Goal: Contribute content

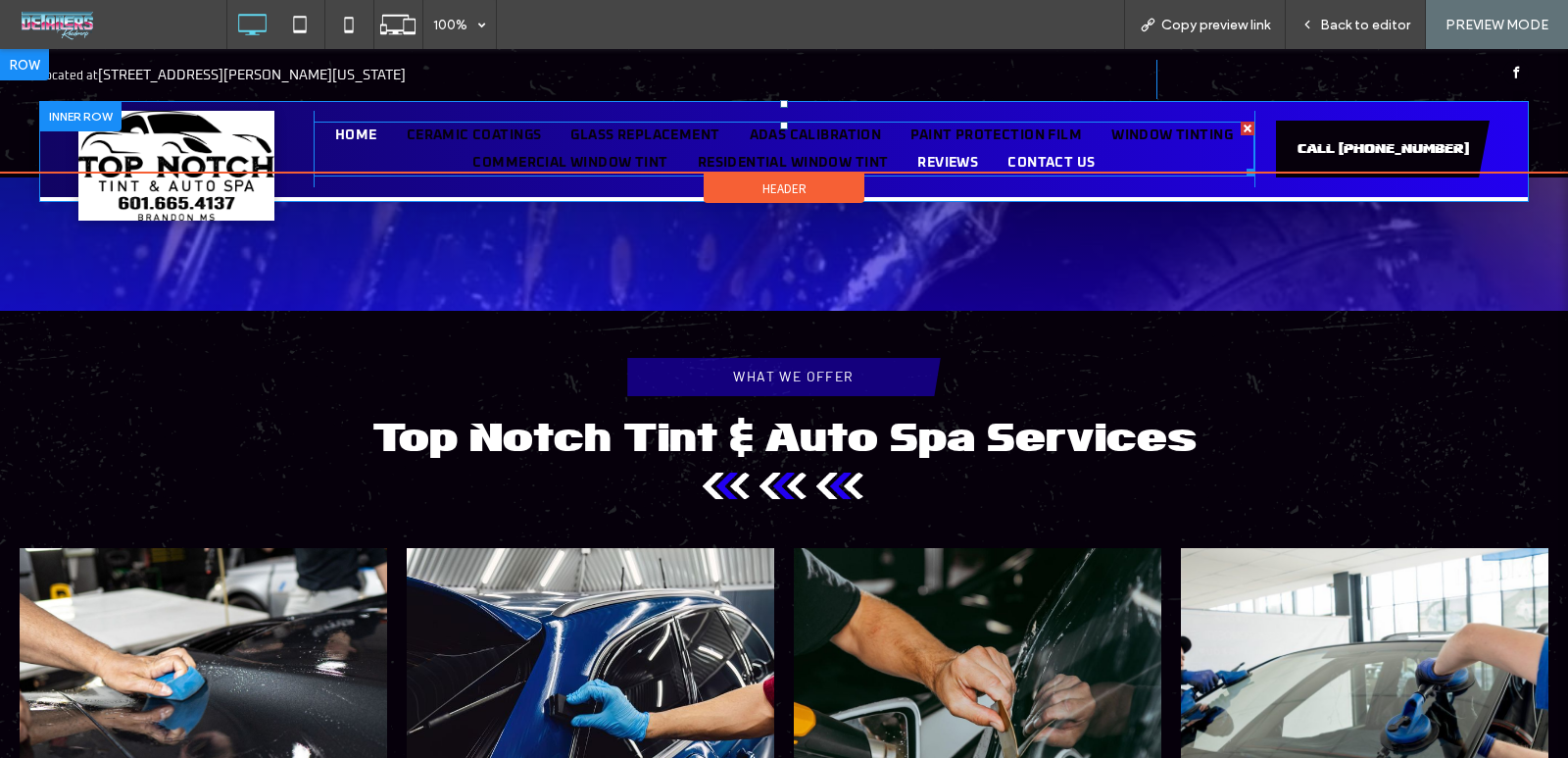
click at [1082, 136] on span "Paint Protection Film" at bounding box center [997, 149] width 171 height 28
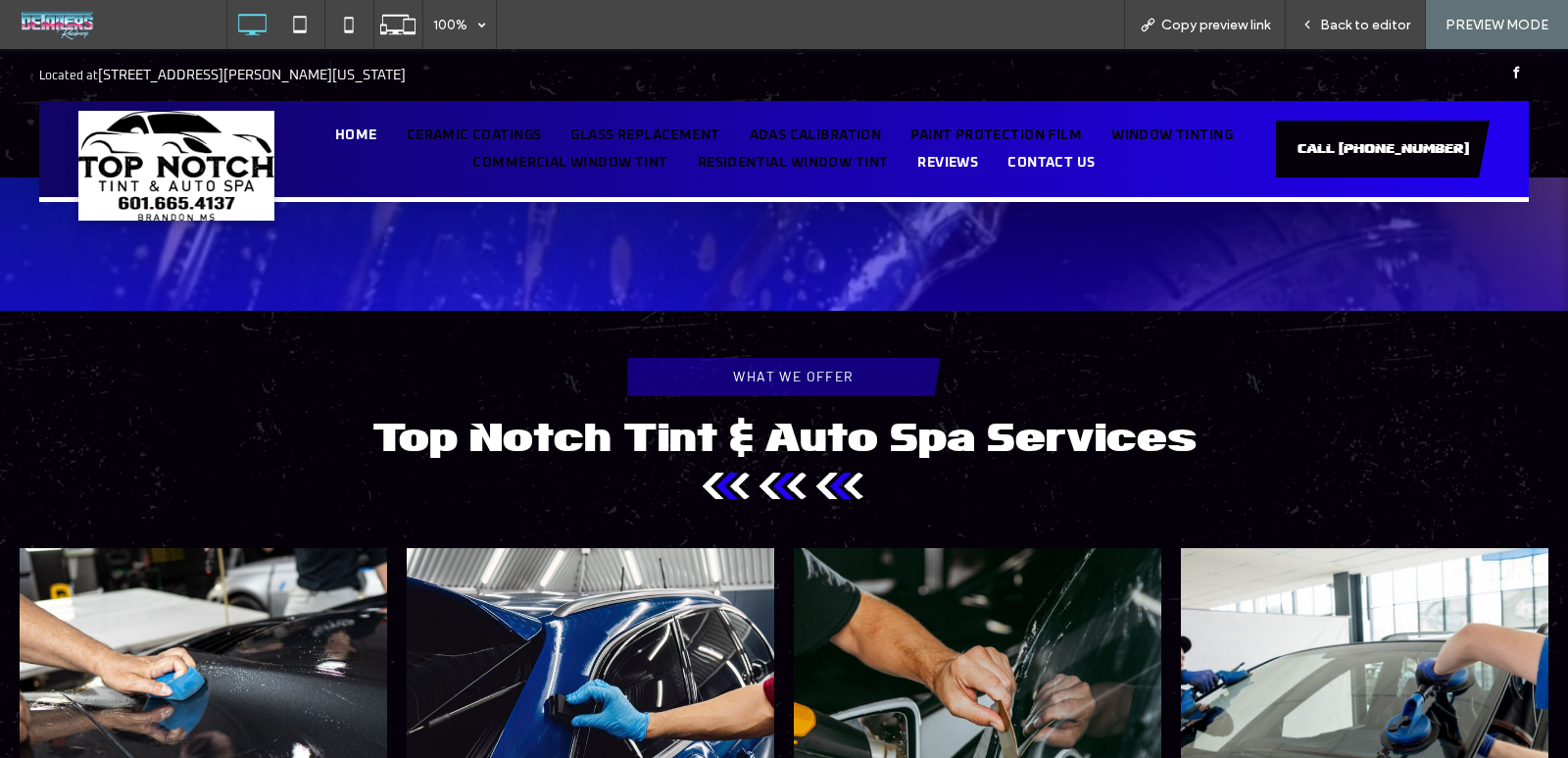
scroll to position [589, 0]
click at [1349, 26] on span "Back to editor" at bounding box center [1365, 25] width 91 height 17
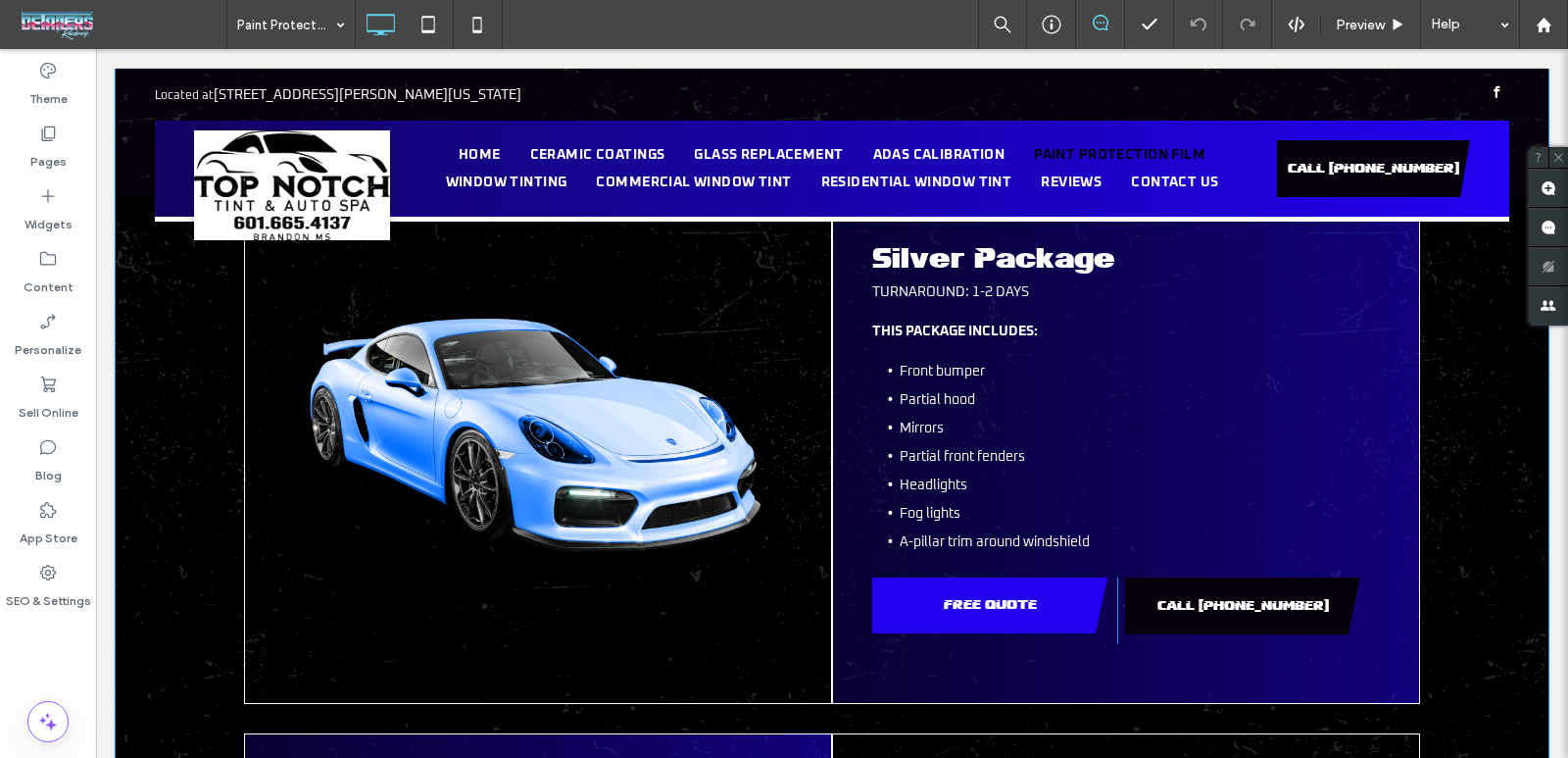
scroll to position [1471, 0]
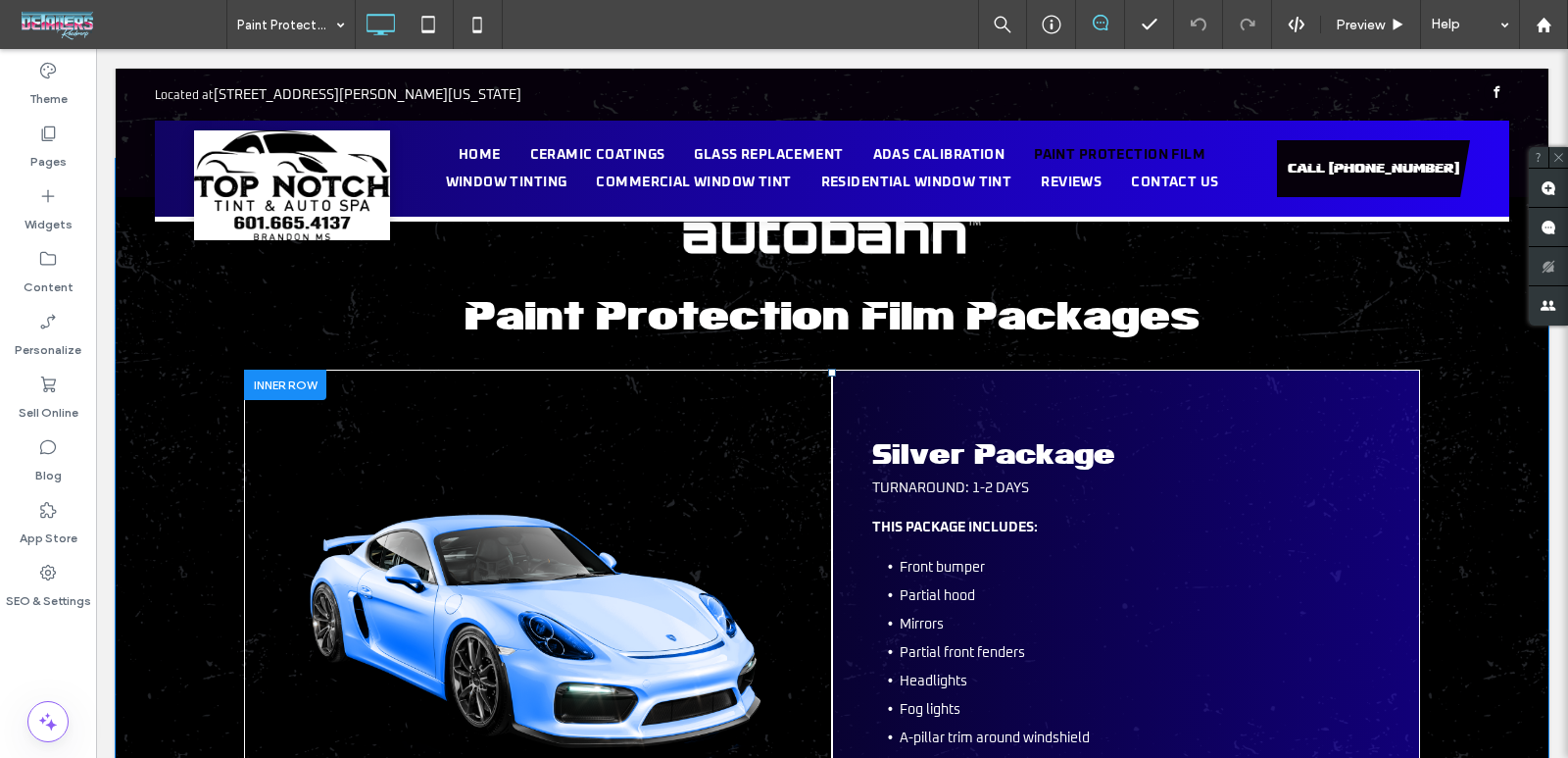
click at [598, 494] on div "Click To Paste" at bounding box center [538, 634] width 588 height 531
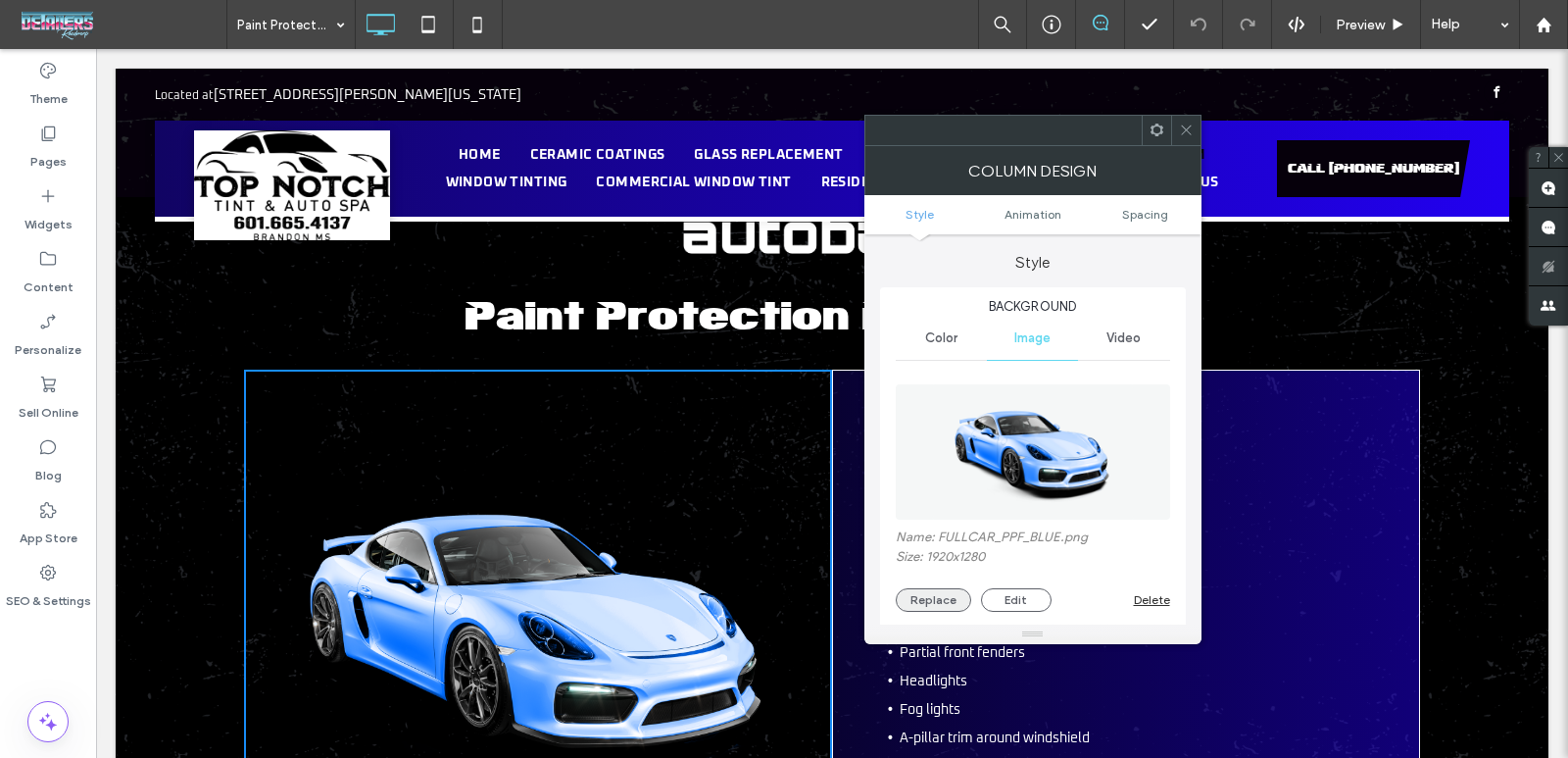
click at [938, 596] on button "Replace" at bounding box center [934, 601] width 76 height 24
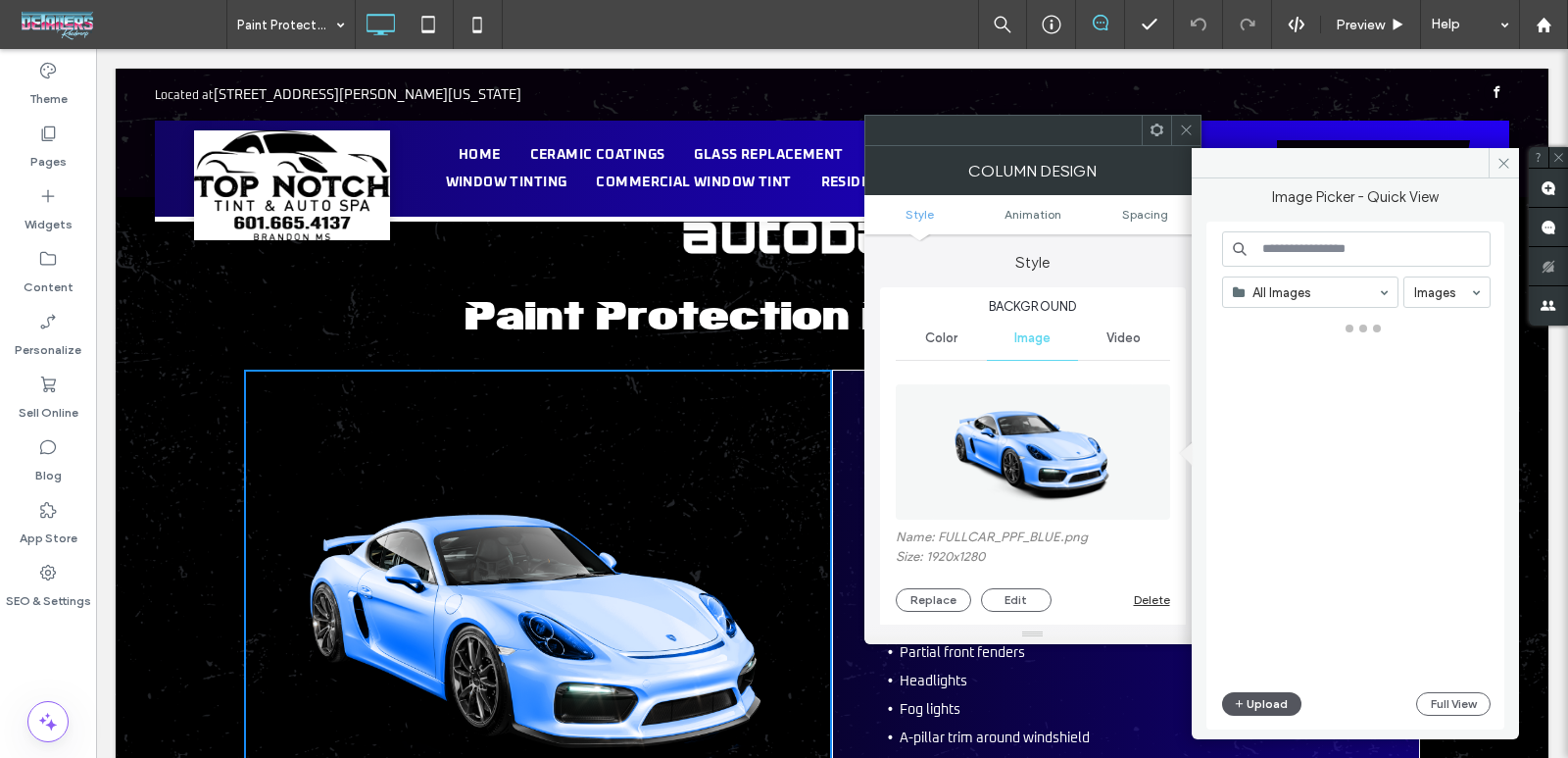
click at [1265, 701] on button "Upload" at bounding box center [1262, 704] width 81 height 24
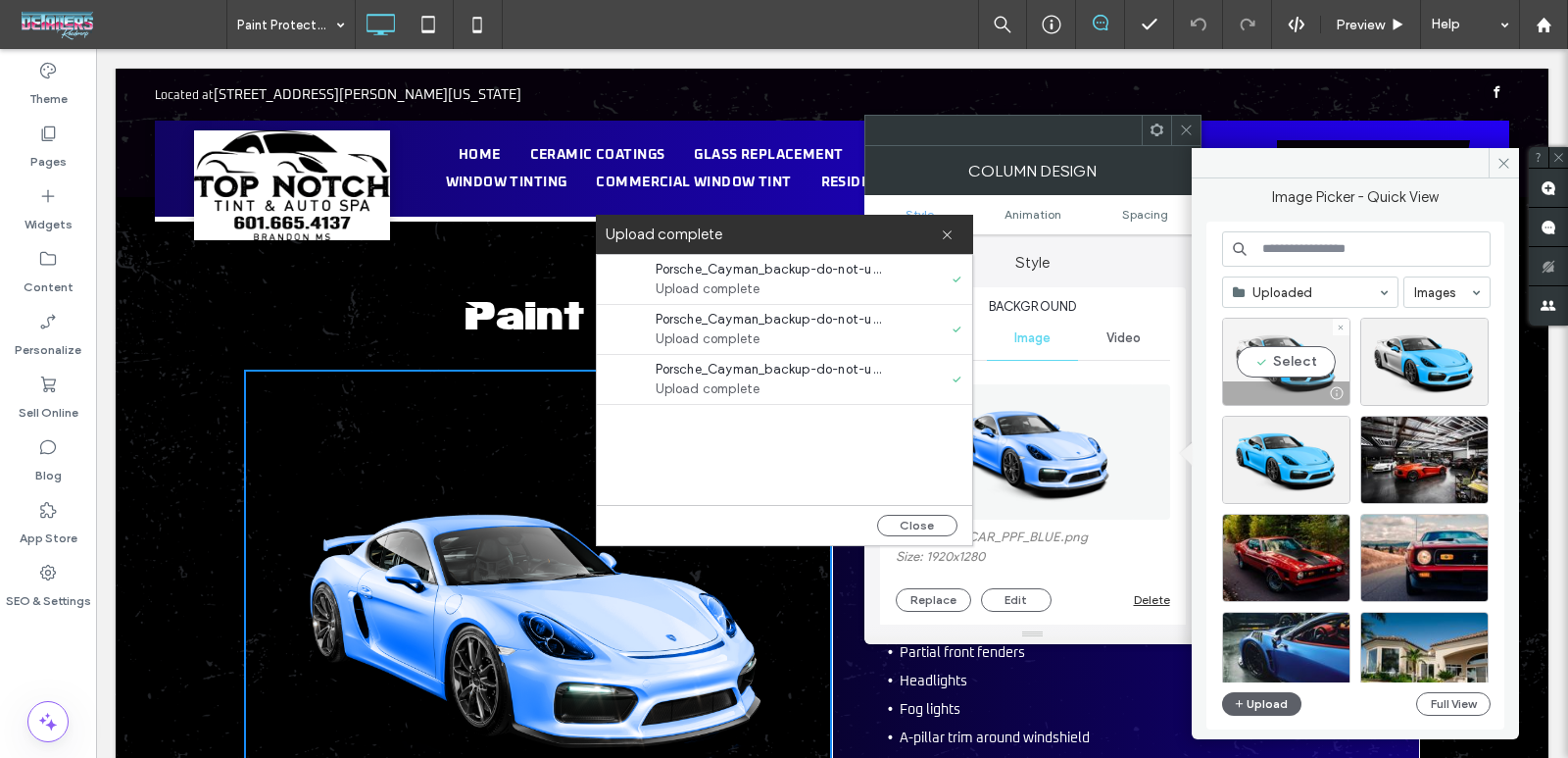
click at [1287, 350] on div "Select" at bounding box center [1286, 362] width 128 height 89
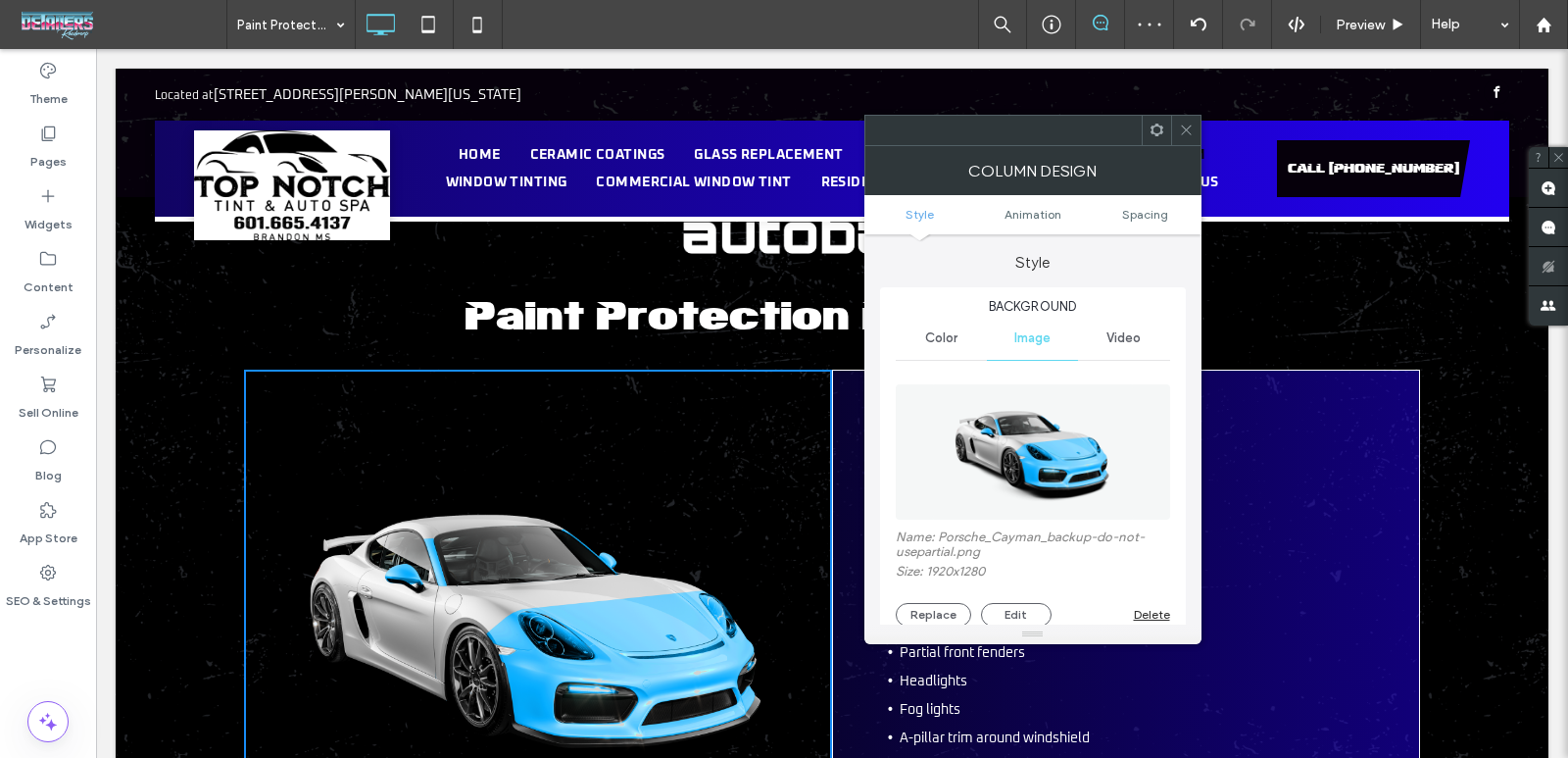
click at [1183, 131] on icon at bounding box center [1187, 129] width 15 height 15
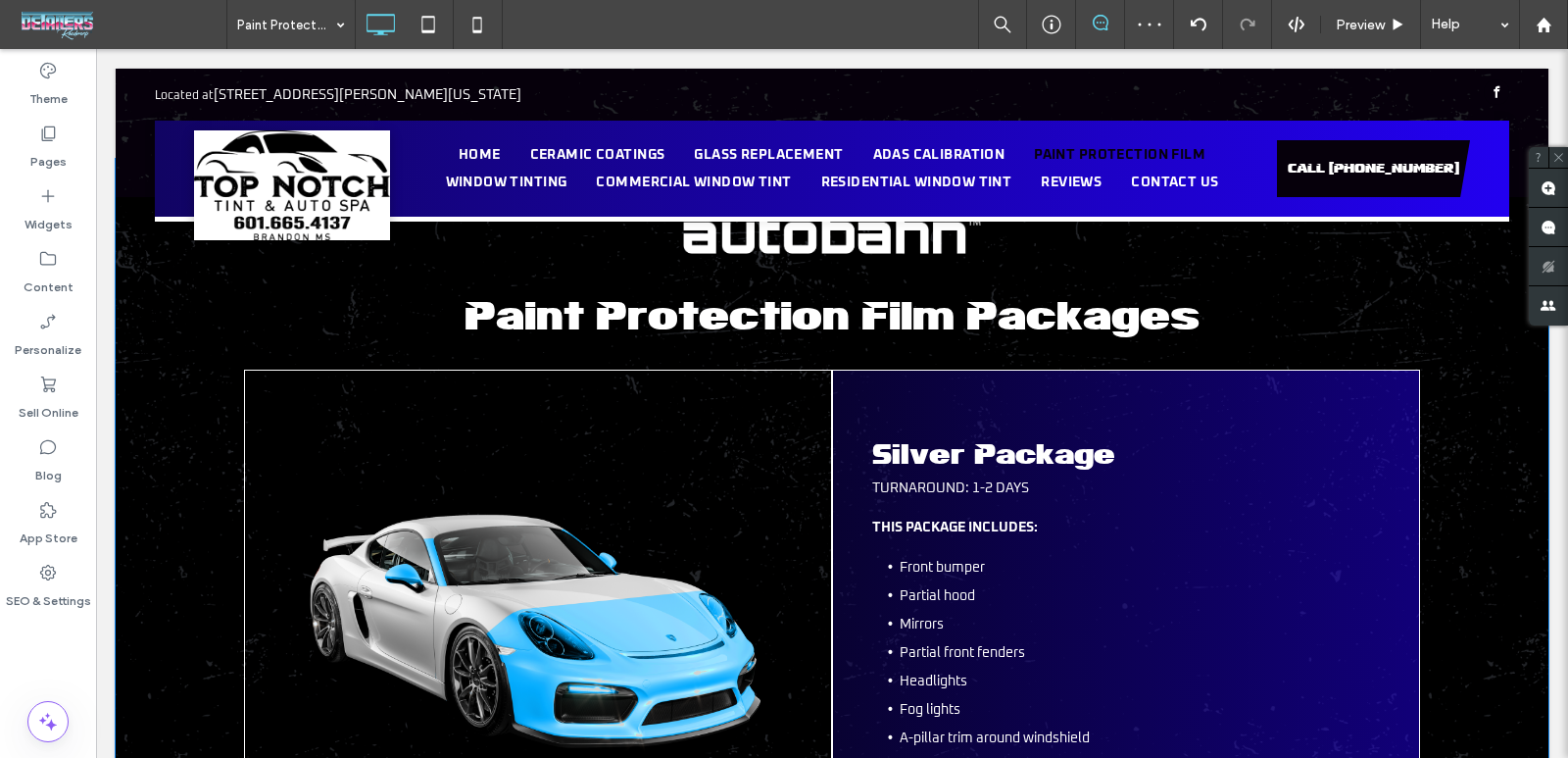
scroll to position [2060, 0]
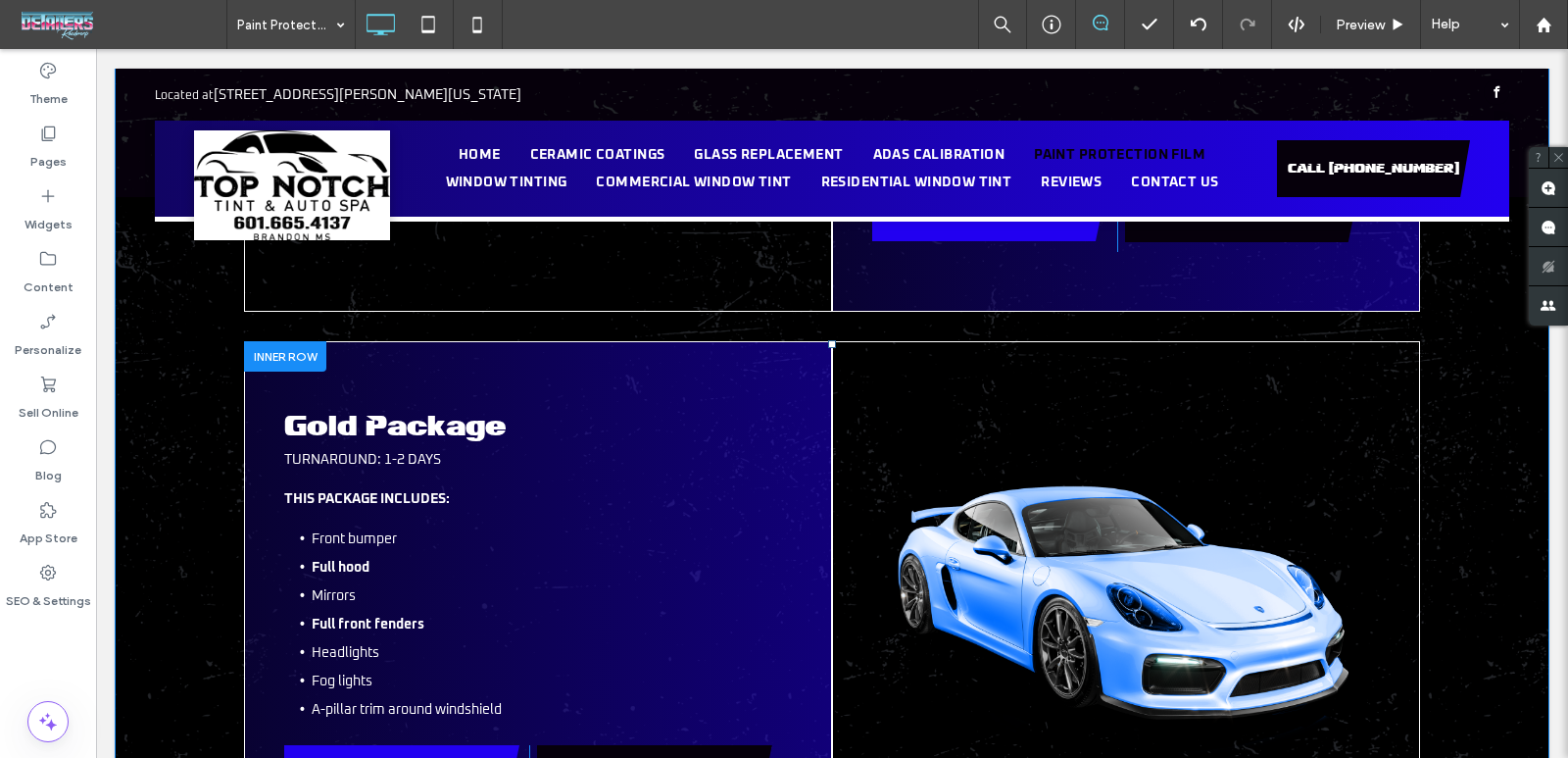
click at [1159, 473] on div "Click To Paste" at bounding box center [1126, 607] width 588 height 531
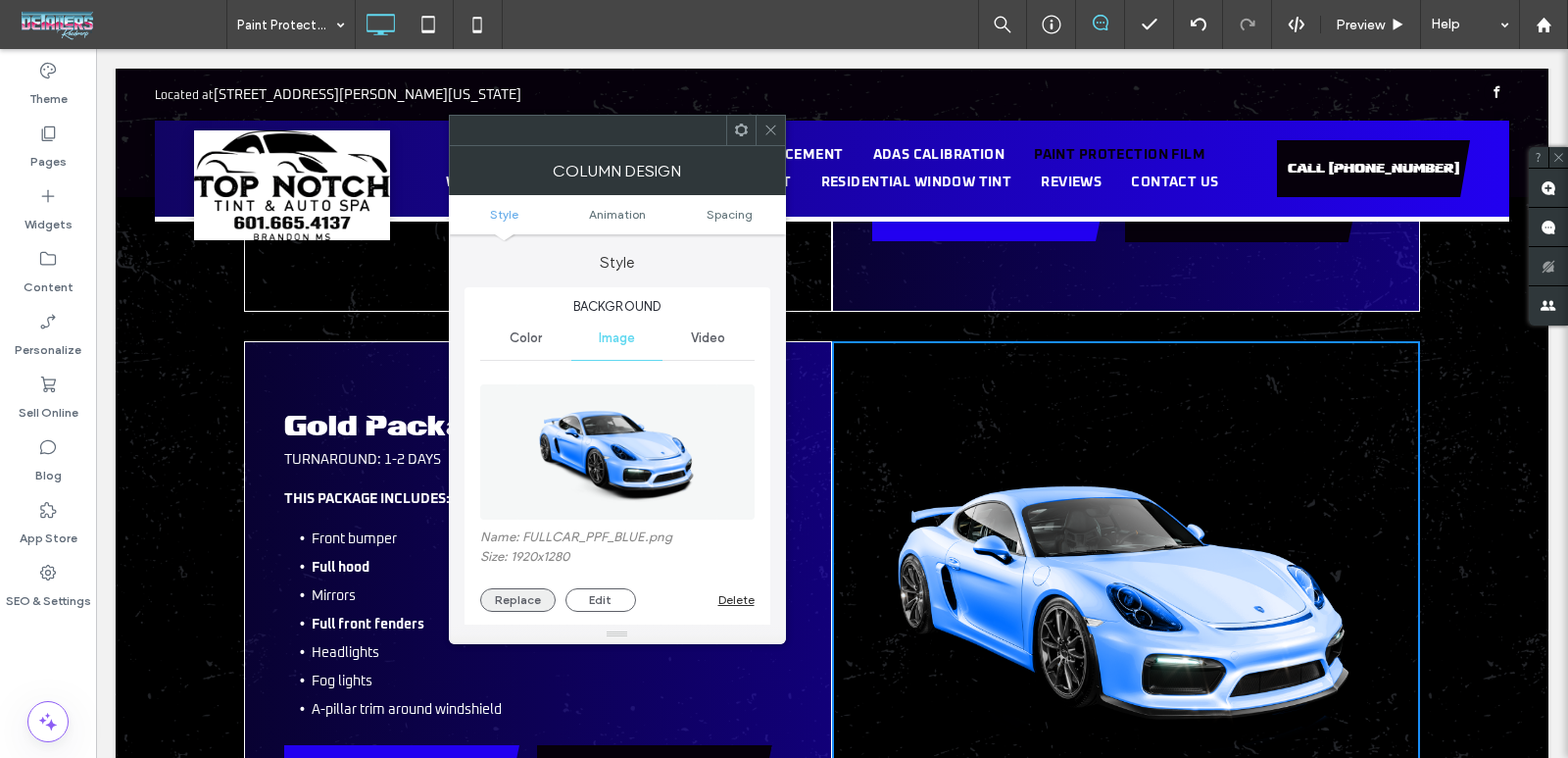
click at [507, 593] on button "Replace" at bounding box center [518, 601] width 76 height 24
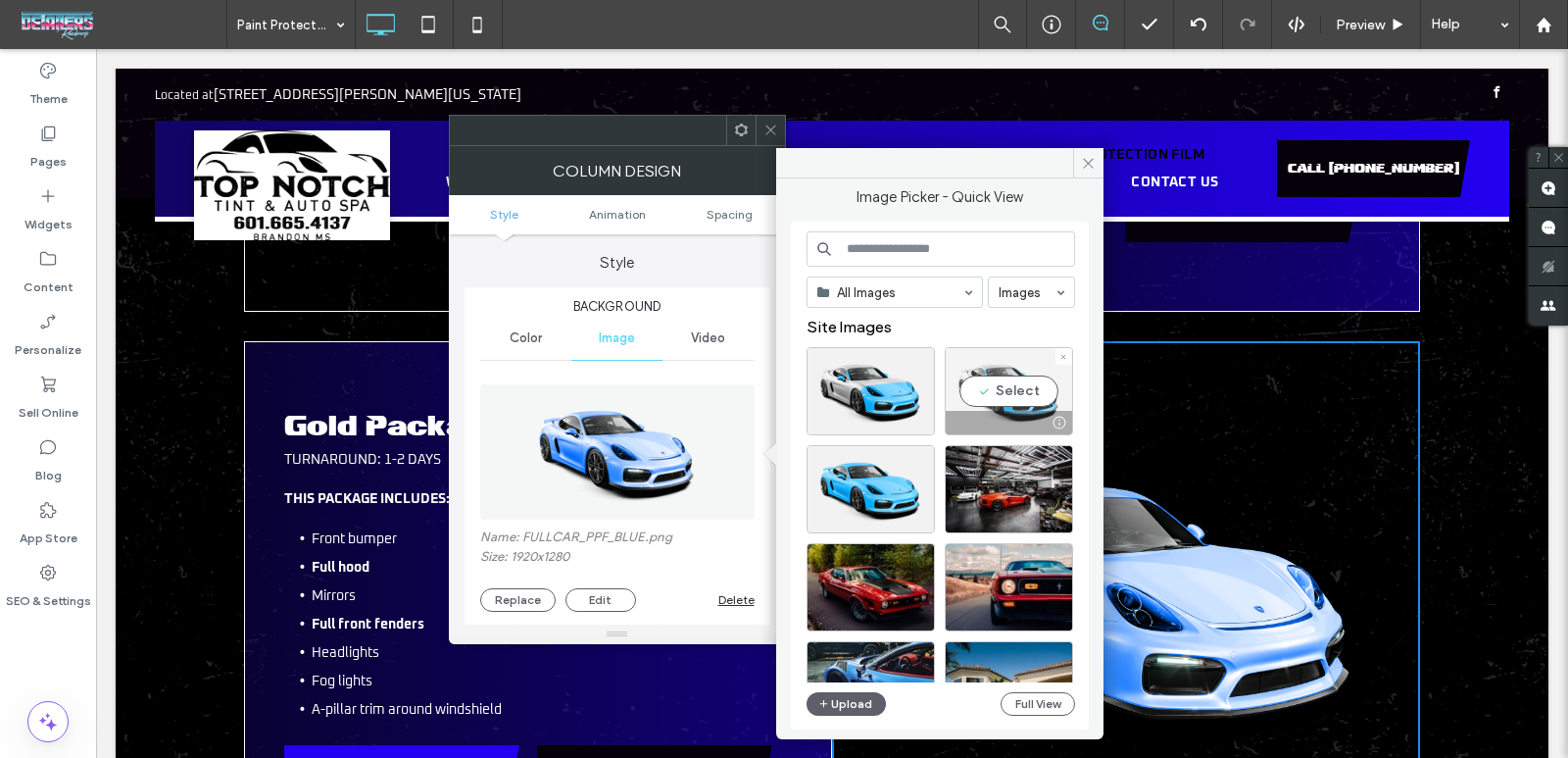
click at [985, 385] on div "Select" at bounding box center [1008, 391] width 128 height 89
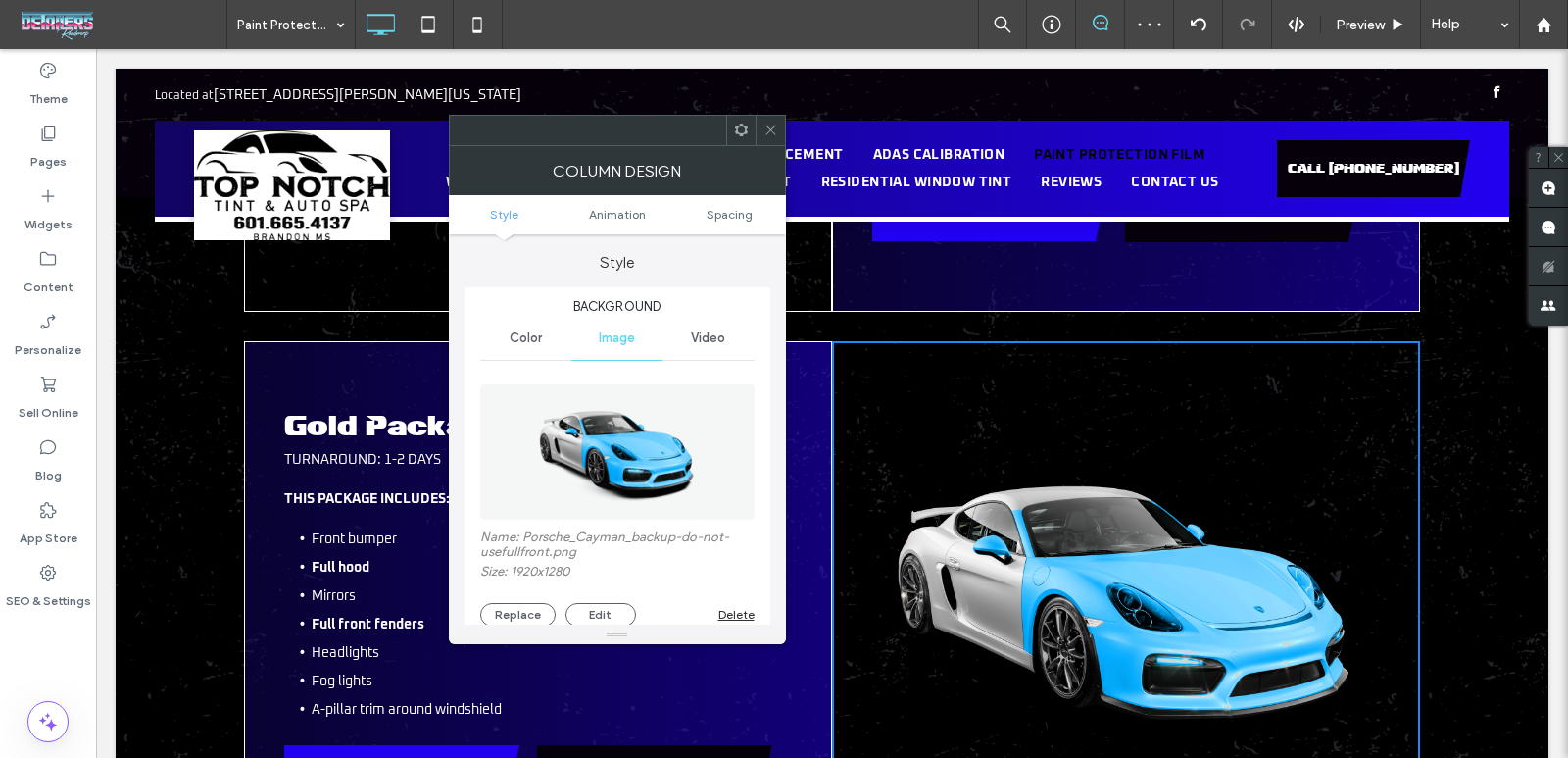
click at [767, 129] on icon at bounding box center [771, 129] width 15 height 15
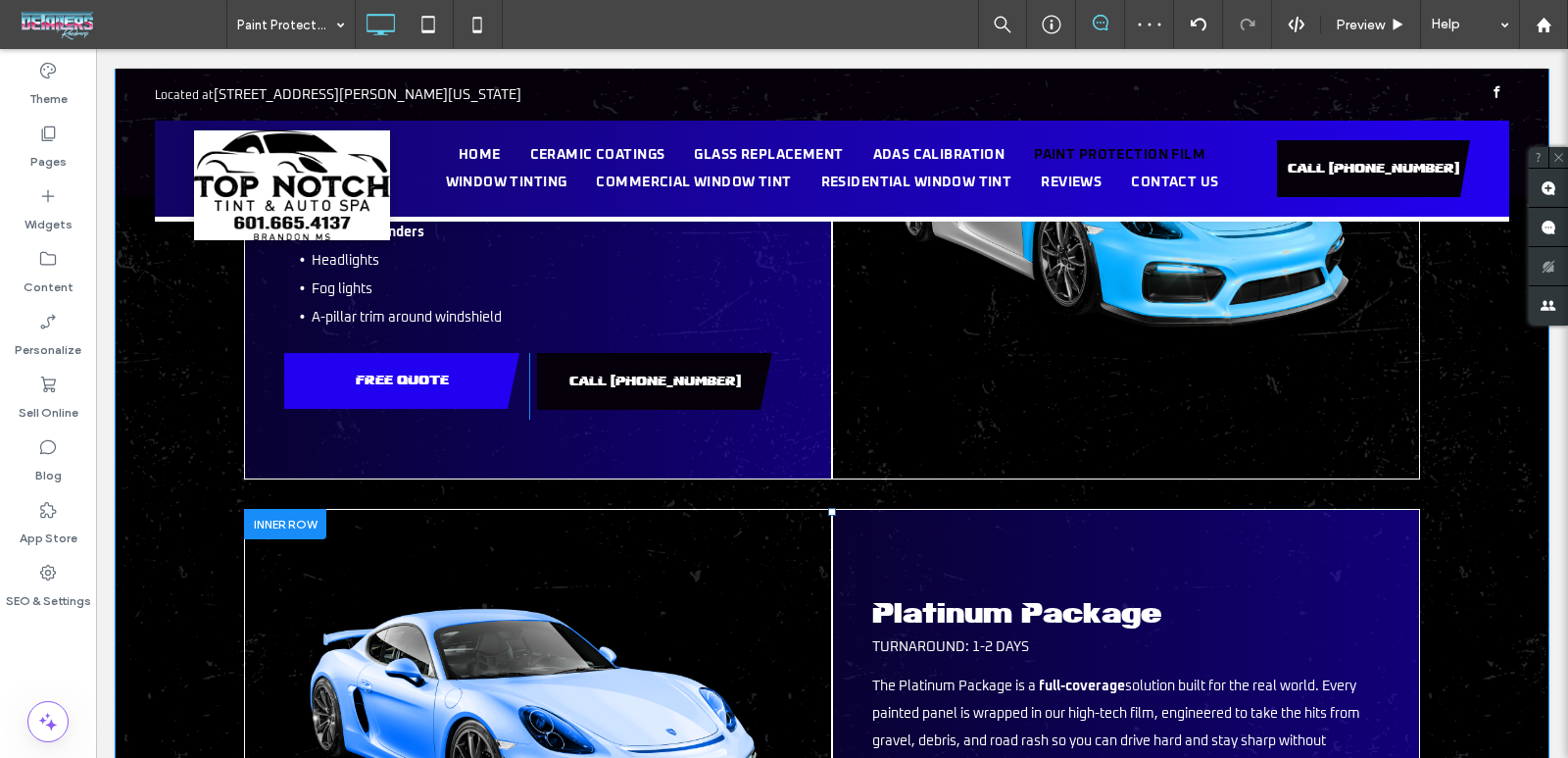
scroll to position [2648, 0]
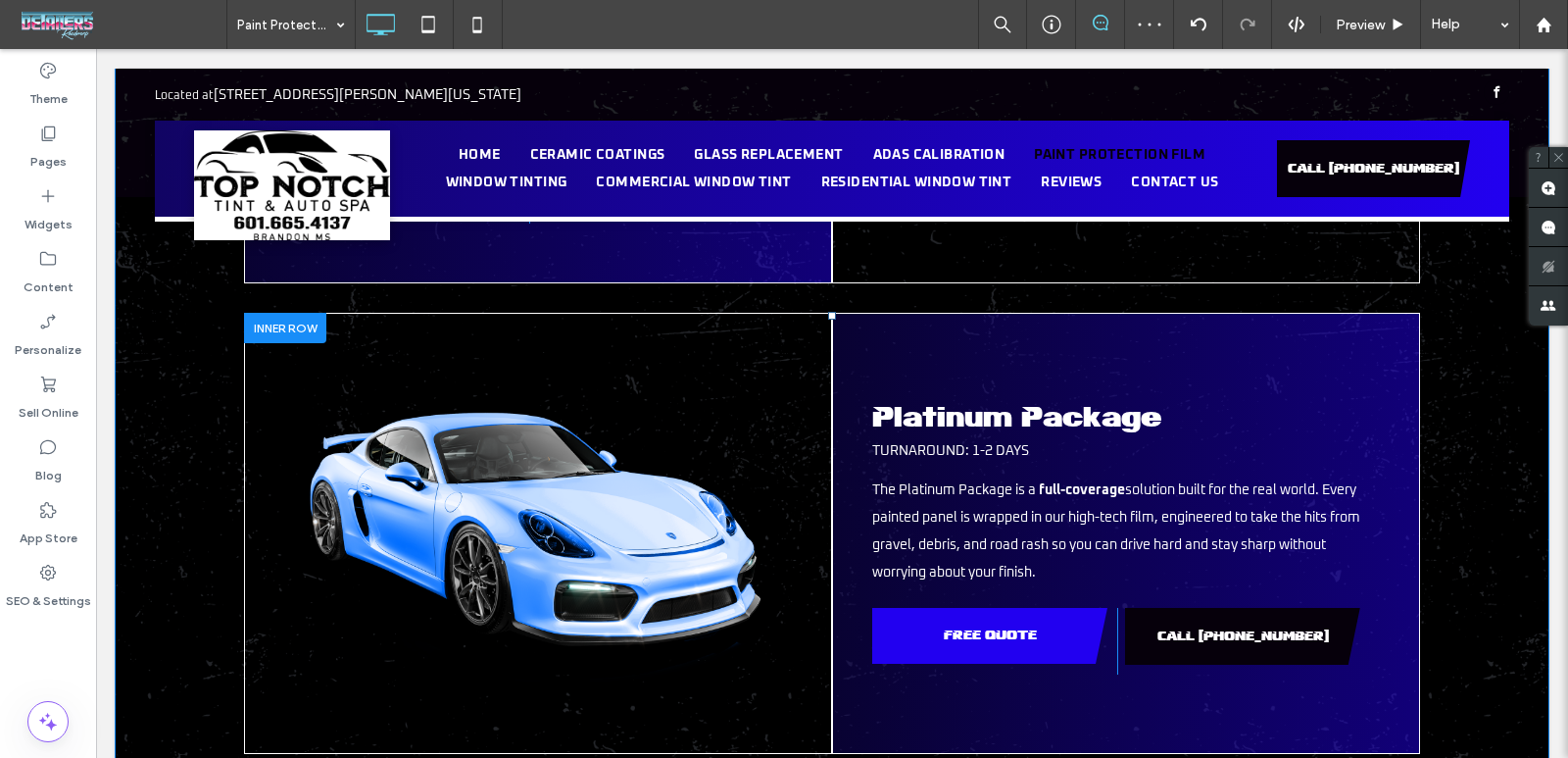
click at [592, 403] on div "Click To Paste" at bounding box center [538, 533] width 588 height 441
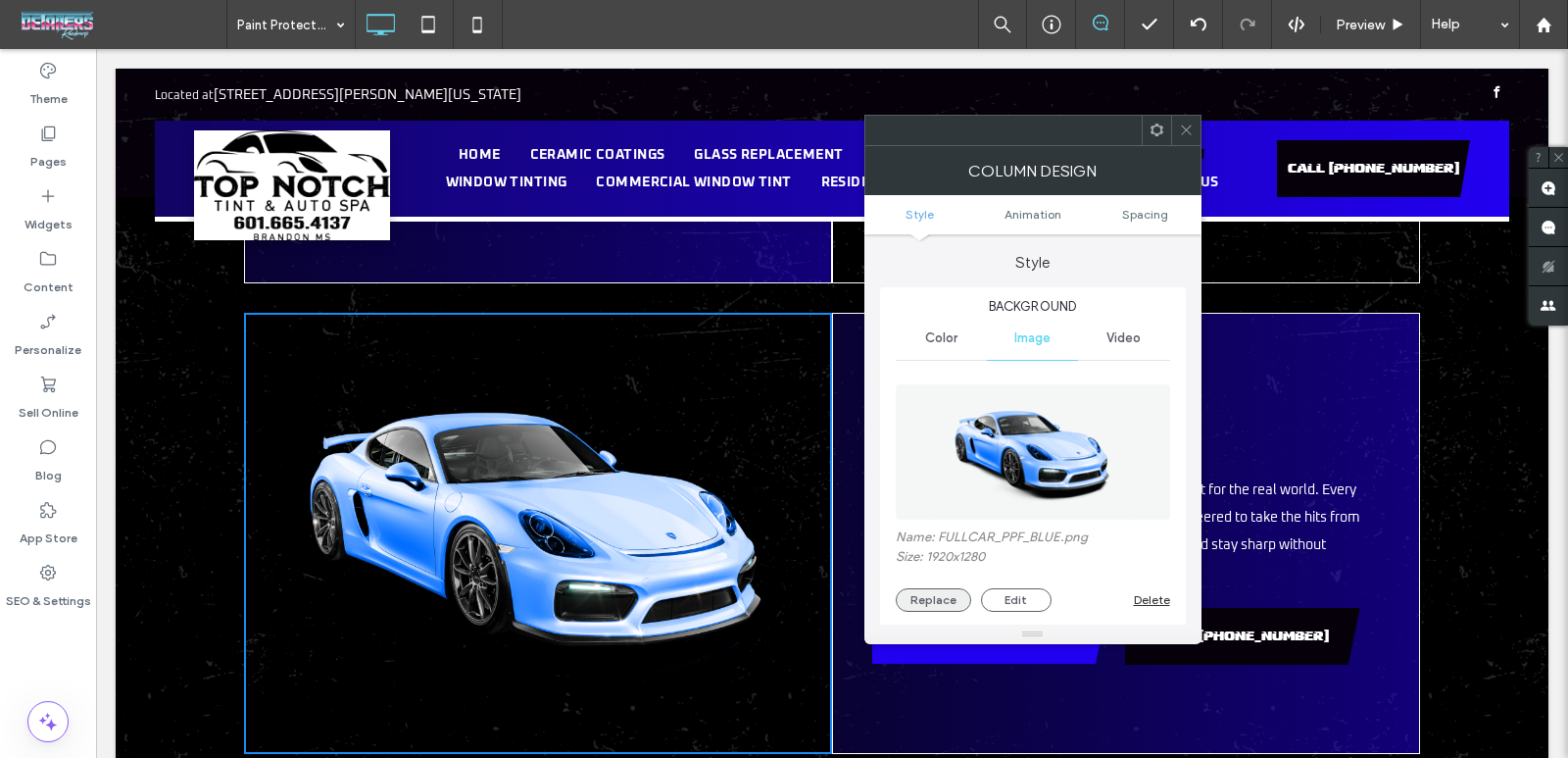
click at [940, 606] on button "Replace" at bounding box center [934, 601] width 76 height 24
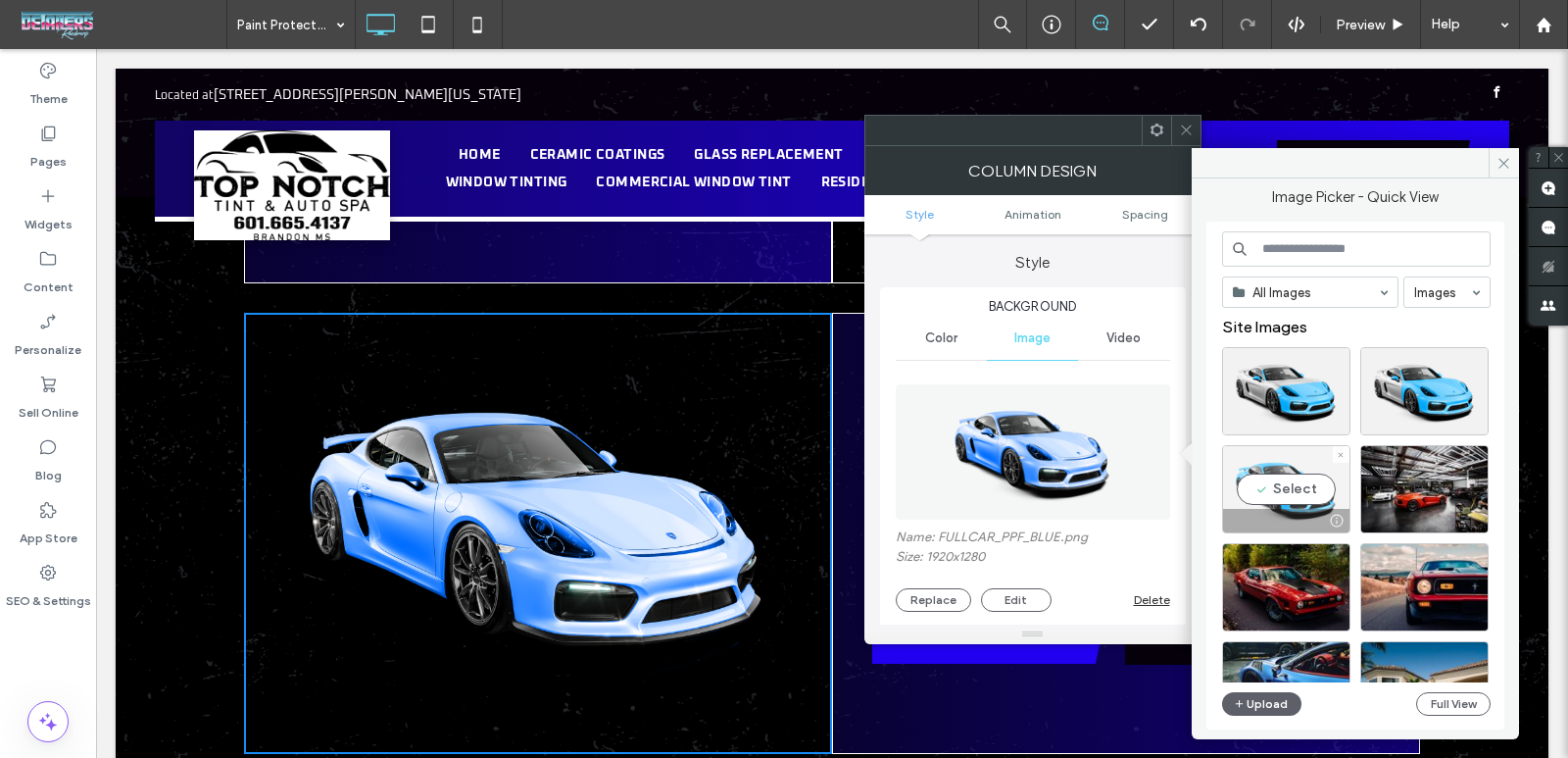
click at [1271, 491] on div "Select" at bounding box center [1286, 489] width 128 height 89
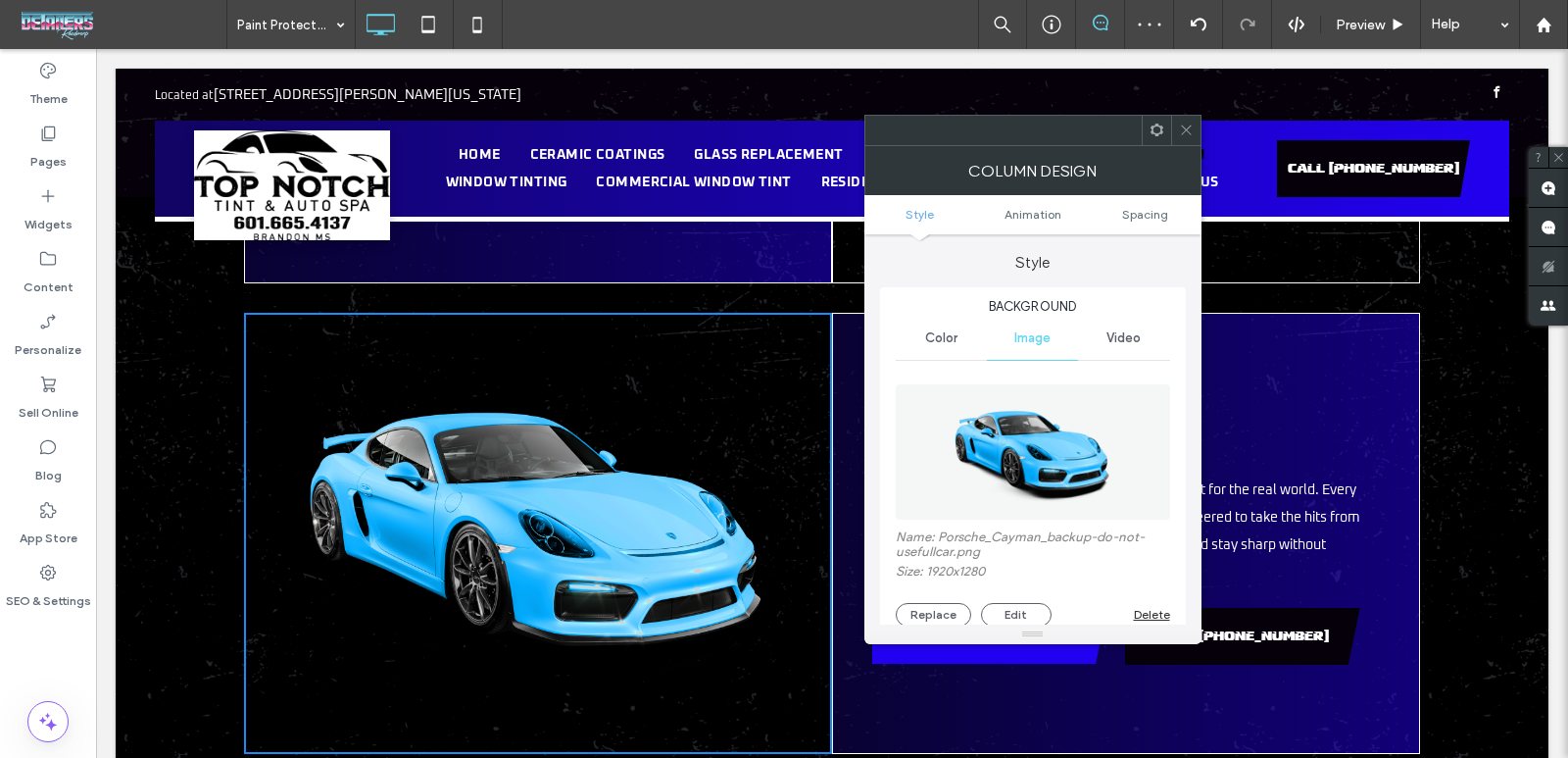
click at [1184, 125] on icon at bounding box center [1187, 129] width 15 height 15
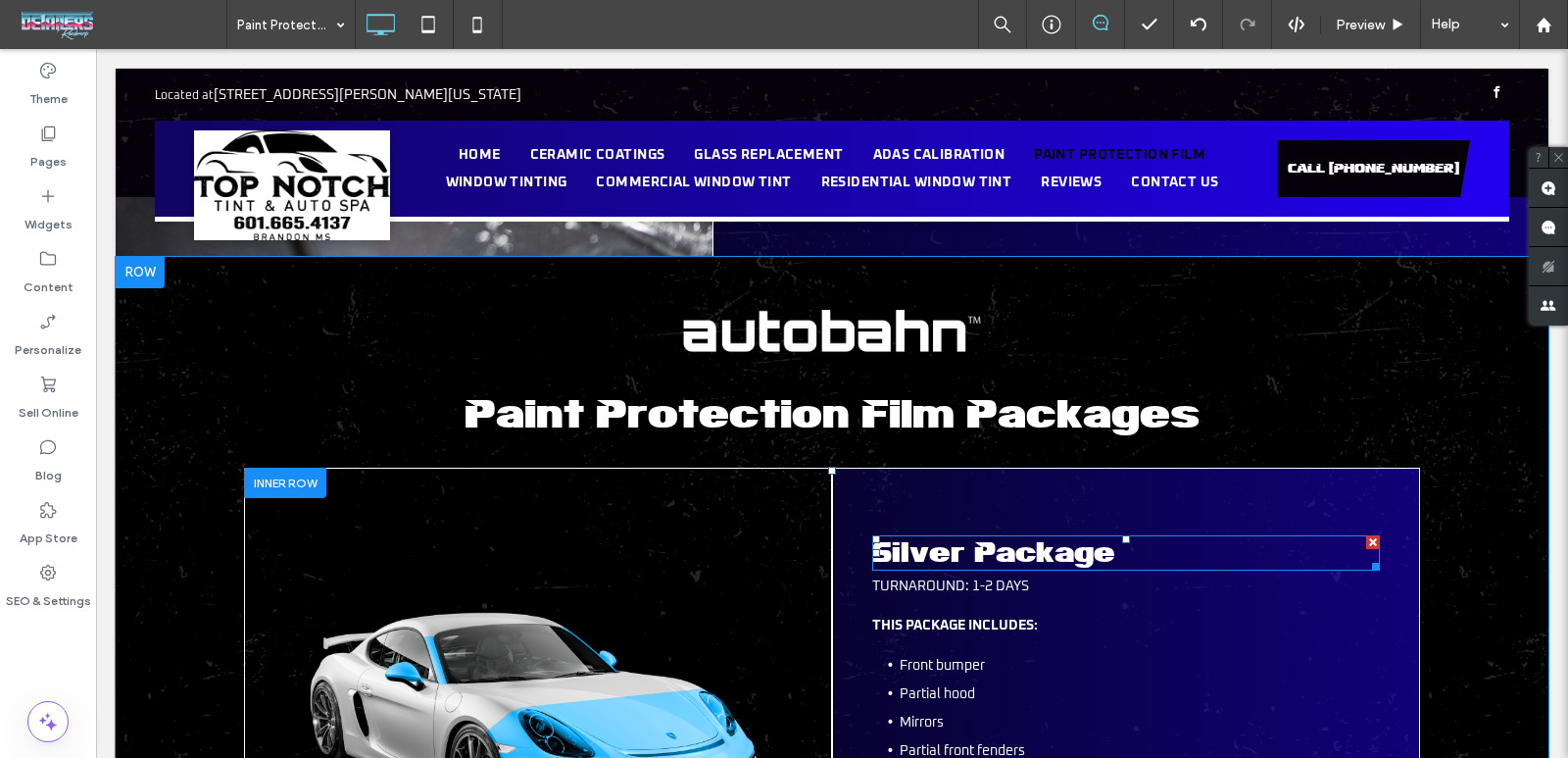
scroll to position [1079, 0]
